Goal: Task Accomplishment & Management: Complete application form

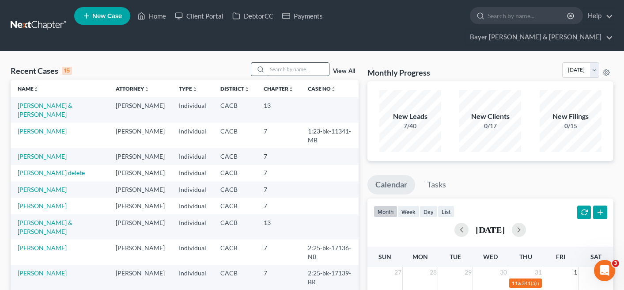
click at [304, 63] on input "search" at bounding box center [298, 69] width 62 height 13
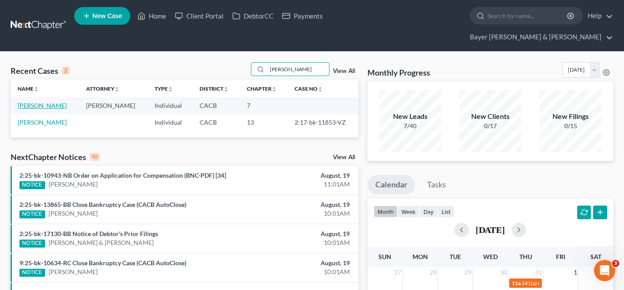
type input "[PERSON_NAME]"
click at [48, 102] on link "[PERSON_NAME]" at bounding box center [42, 106] width 49 height 8
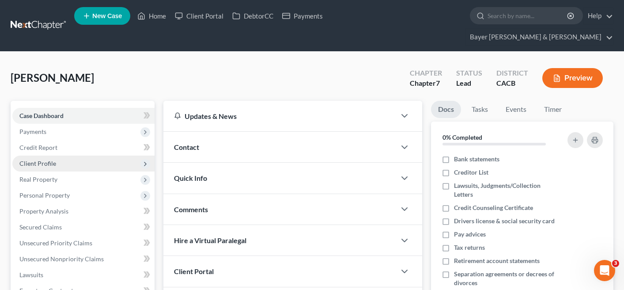
click at [75, 156] on span "Client Profile" at bounding box center [83, 164] width 142 height 16
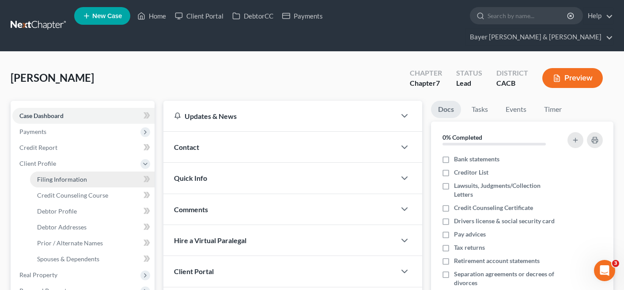
click at [82, 175] on span "Filing Information" at bounding box center [62, 179] width 50 height 8
select select "1"
select select "0"
select select "4"
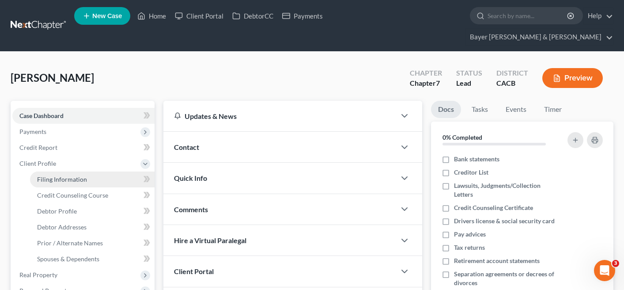
select select "0"
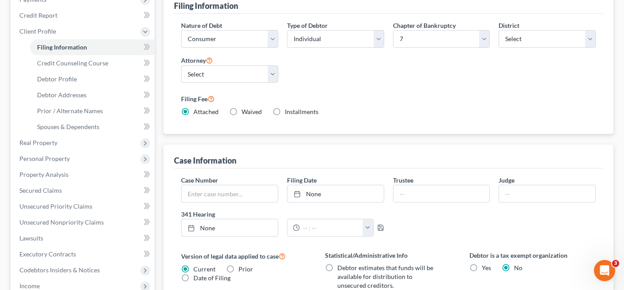
scroll to position [133, 0]
click at [270, 185] on input "text" at bounding box center [230, 193] width 96 height 17
click at [363, 185] on link "None" at bounding box center [336, 193] width 96 height 17
type input "[DATE]"
click at [254, 185] on input "text" at bounding box center [230, 193] width 96 height 17
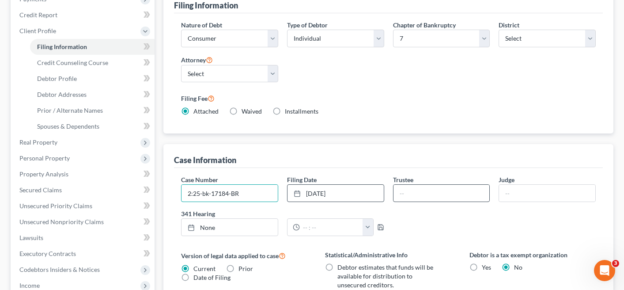
type input "2:25-bk-17184-BR"
click at [430, 185] on input "text" at bounding box center [442, 193] width 96 height 17
type input "[PERSON_NAME]"
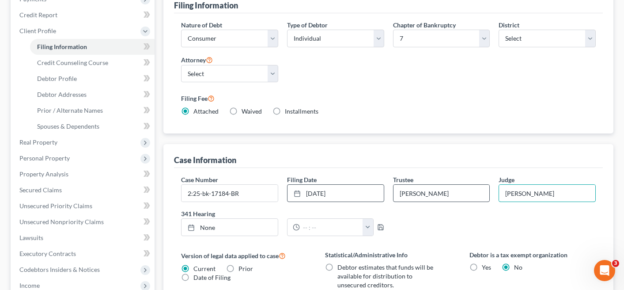
type input "[PERSON_NAME]"
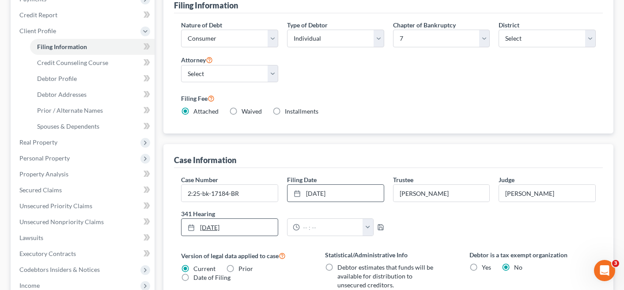
click at [272, 219] on link "[DATE]" at bounding box center [230, 227] width 96 height 17
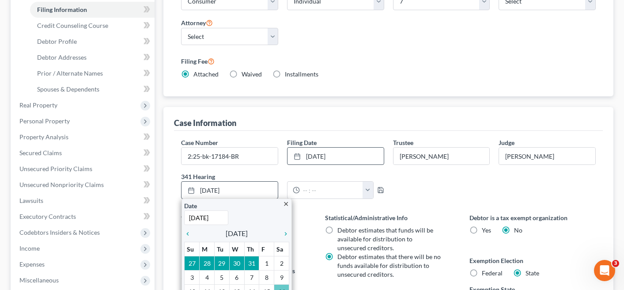
scroll to position [221, 0]
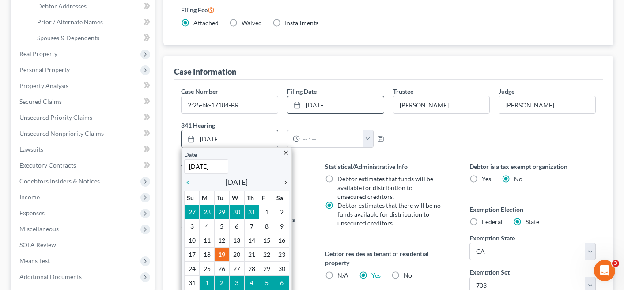
click at [285, 179] on icon "chevron_right" at bounding box center [283, 182] width 11 height 7
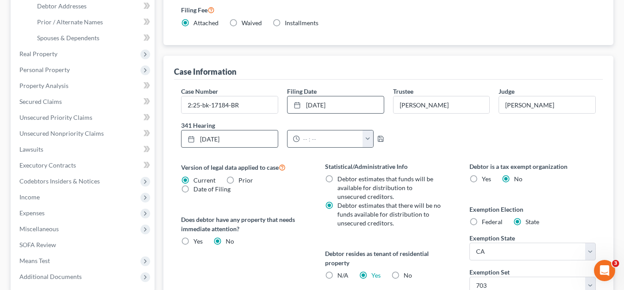
click at [365, 130] on button "button" at bounding box center [368, 138] width 10 height 17
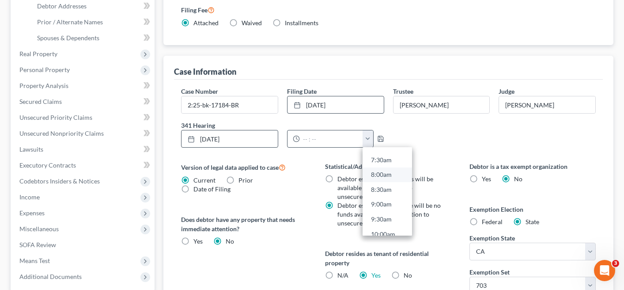
click at [389, 167] on link "8:00am" at bounding box center [387, 174] width 49 height 15
type input "8:00am"
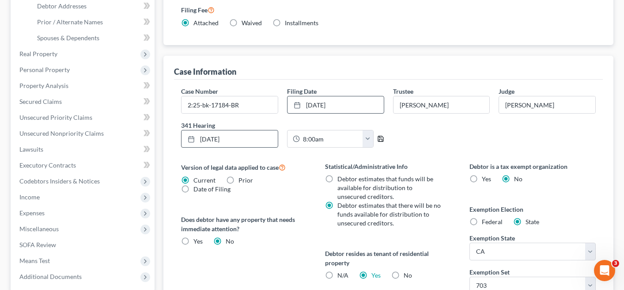
click at [382, 135] on icon "button" at bounding box center [380, 138] width 7 height 7
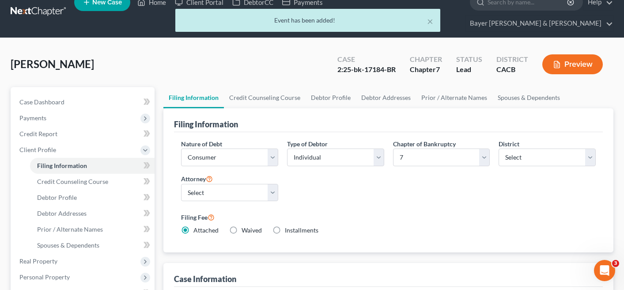
scroll to position [0, 0]
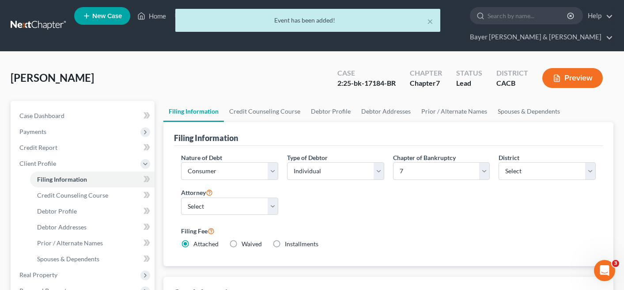
click at [156, 20] on div "× Event has been added!" at bounding box center [308, 22] width 624 height 27
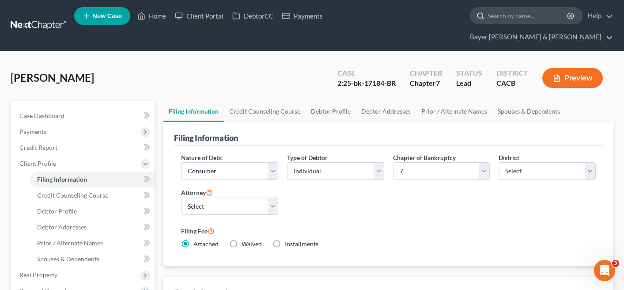
click at [488, 16] on input "search" at bounding box center [528, 16] width 81 height 16
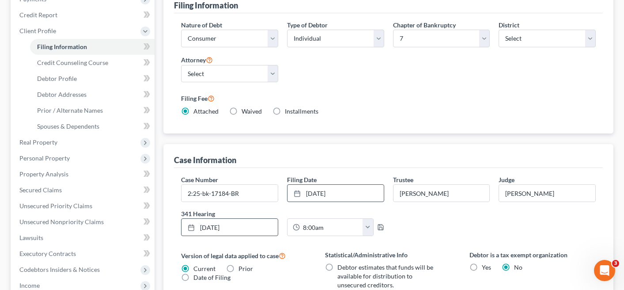
scroll to position [309, 0]
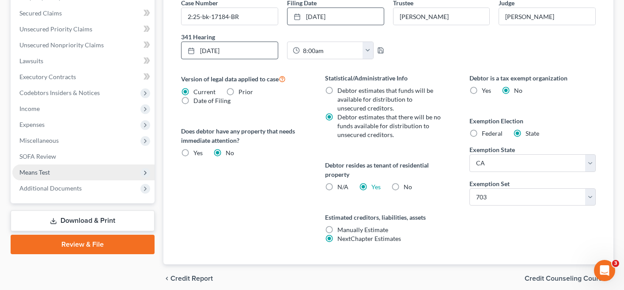
click at [65, 164] on span "Means Test" at bounding box center [83, 172] width 142 height 16
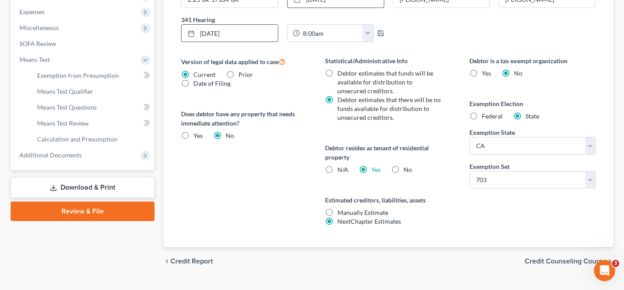
scroll to position [330, 0]
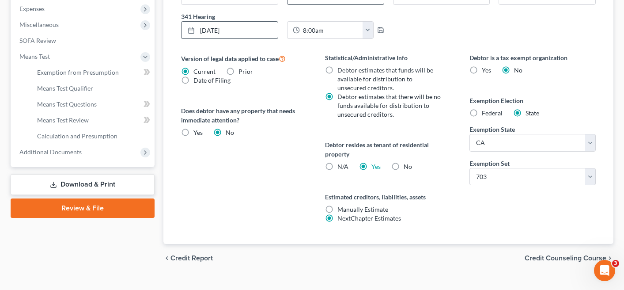
drag, startPoint x: 94, startPoint y: 137, endPoint x: 101, endPoint y: 157, distance: 21.1
click at [94, 144] on span "Additional Documents" at bounding box center [83, 152] width 142 height 16
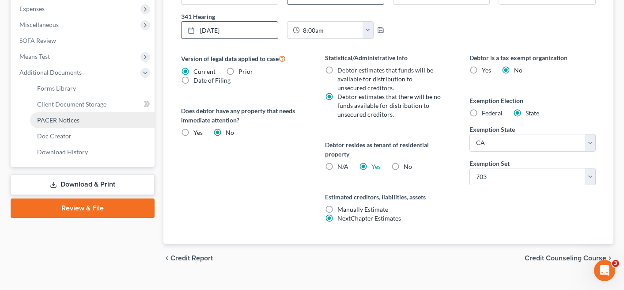
click at [93, 112] on link "PACER Notices" at bounding box center [92, 120] width 125 height 16
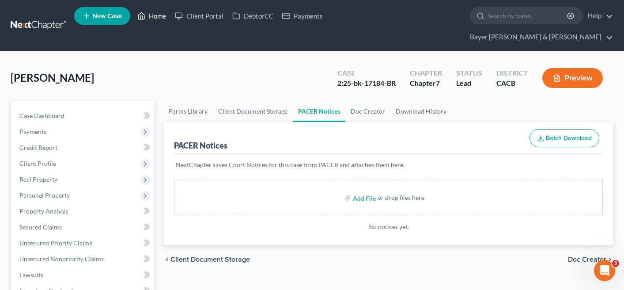
click at [158, 19] on link "Home" at bounding box center [152, 16] width 38 height 16
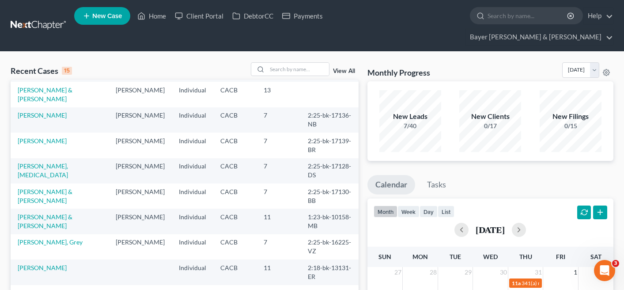
scroll to position [177, 0]
click at [52, 87] on link "[PERSON_NAME] & [PERSON_NAME]" at bounding box center [45, 94] width 55 height 16
click at [56, 93] on link "[PERSON_NAME] & [PERSON_NAME]" at bounding box center [45, 94] width 55 height 16
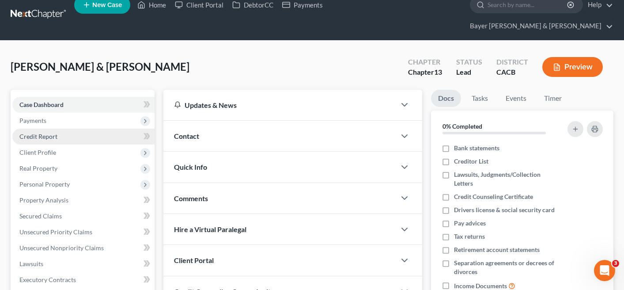
scroll to position [88, 0]
